Goal: Task Accomplishment & Management: Manage account settings

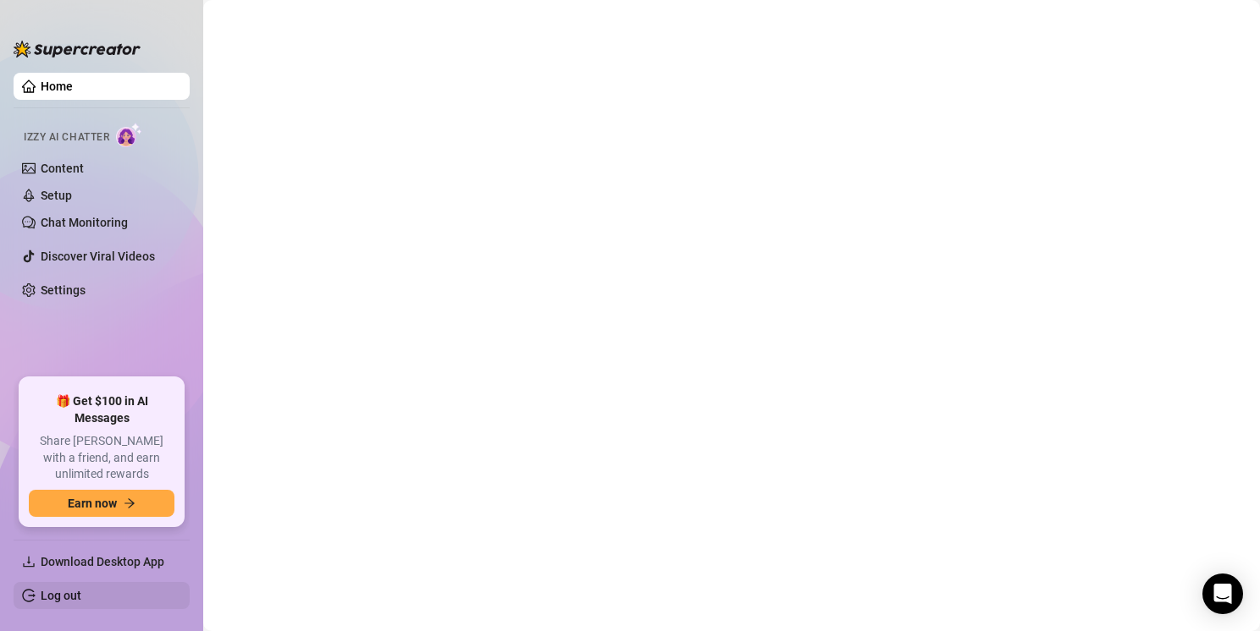
click at [57, 589] on link "Log out" at bounding box center [61, 596] width 41 height 14
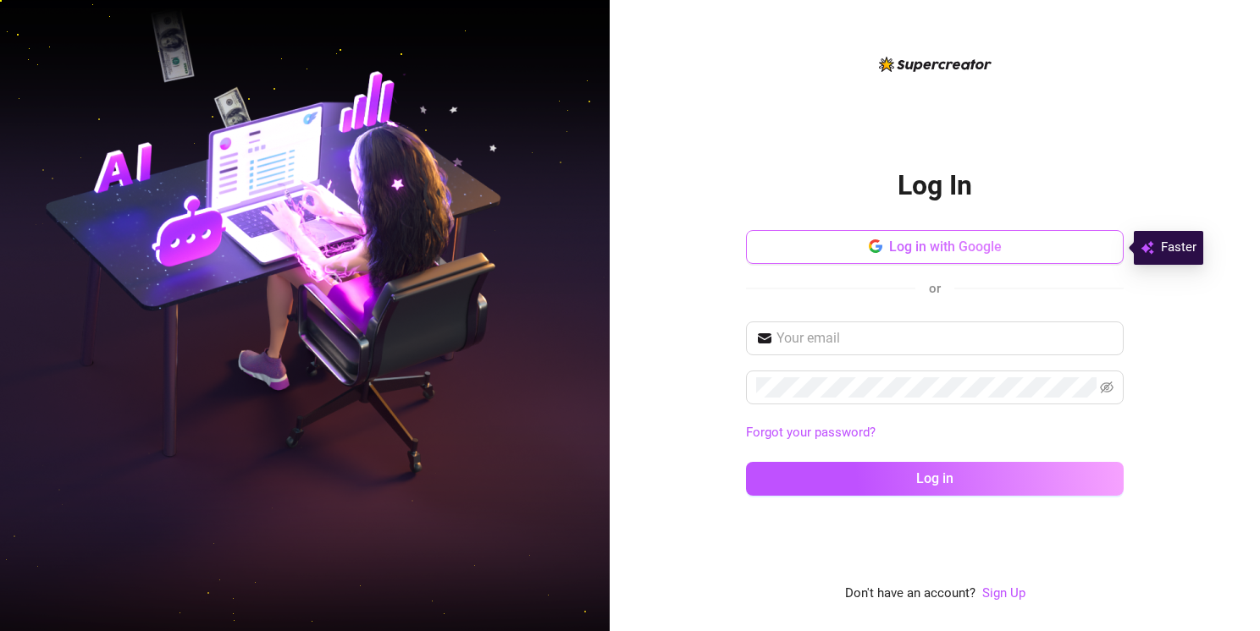
click at [916, 239] on button "Log in with Google" at bounding box center [935, 247] width 378 height 34
click at [914, 251] on span "Log in with Google" at bounding box center [945, 247] width 113 height 16
